Goal: Task Accomplishment & Management: Use online tool/utility

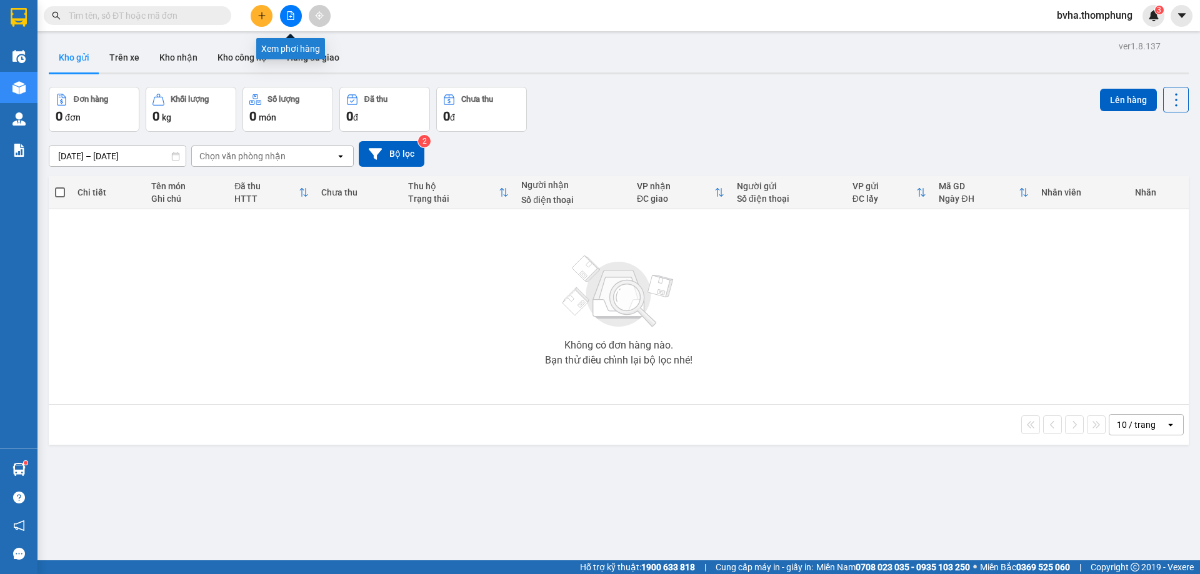
click at [288, 24] on button at bounding box center [291, 16] width 22 height 22
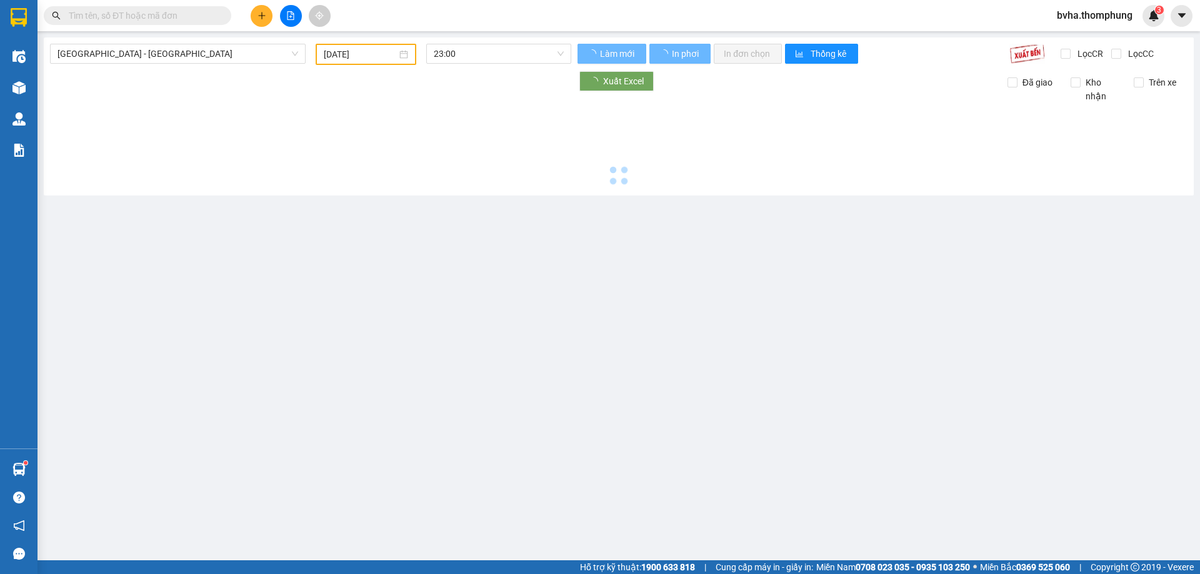
type input "[DATE]"
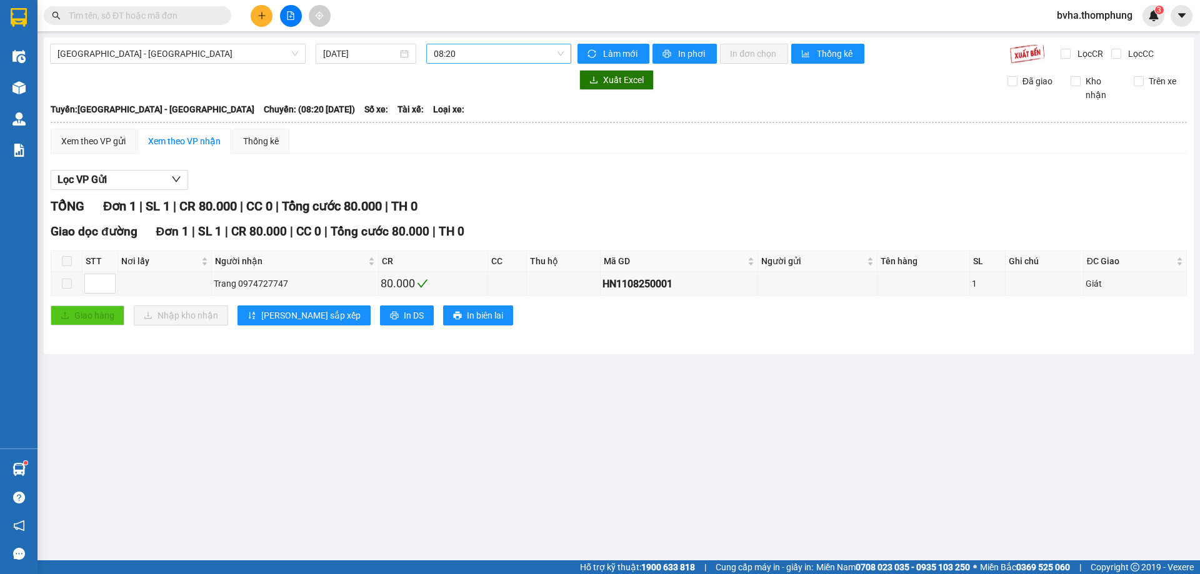
click at [509, 51] on span "08:20" at bounding box center [499, 53] width 130 height 19
click at [452, 117] on div "10:00" at bounding box center [482, 119] width 97 height 14
